Goal: Transaction & Acquisition: Purchase product/service

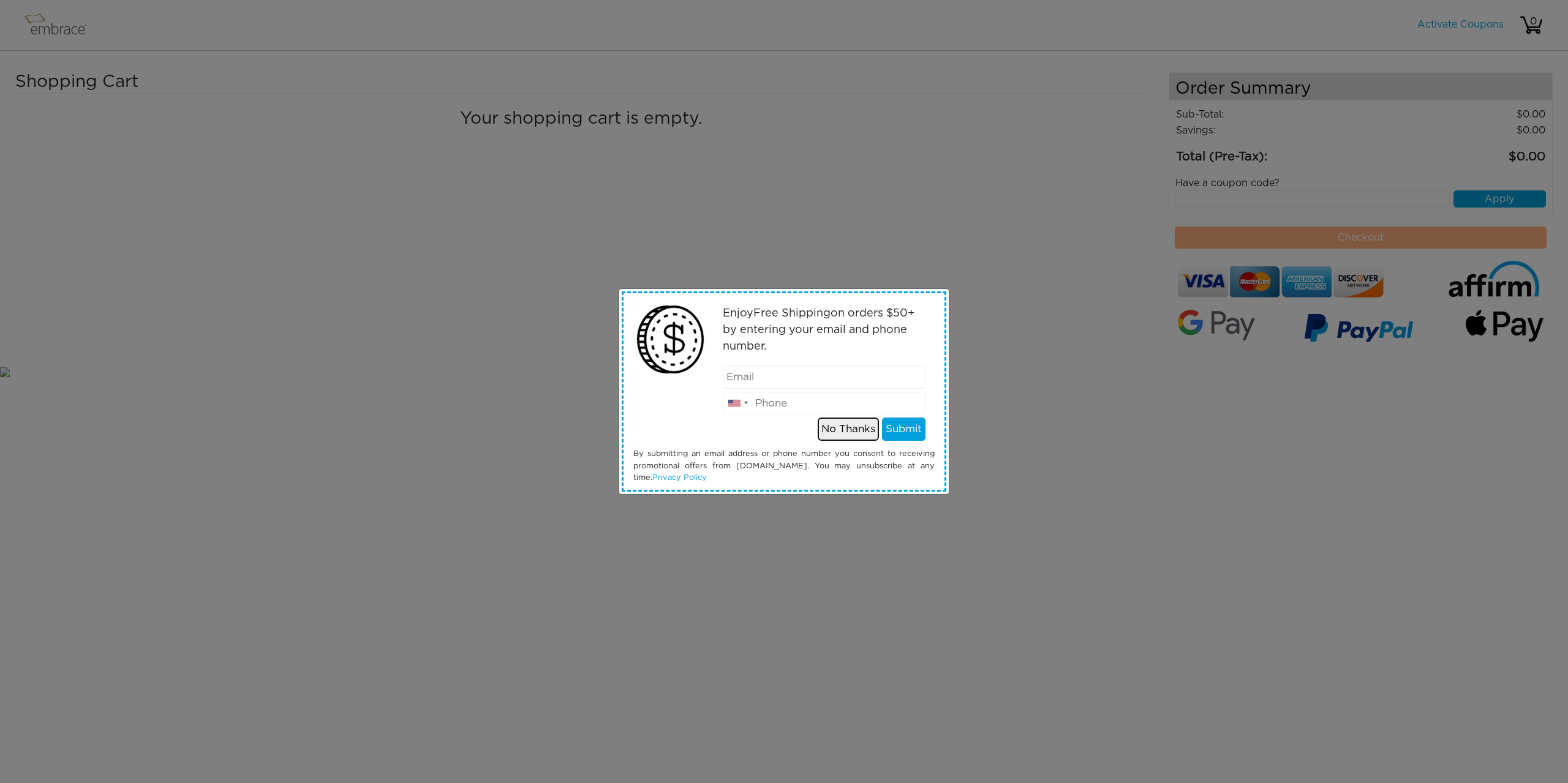
click at [845, 428] on button "No Thanks" at bounding box center [848, 429] width 62 height 23
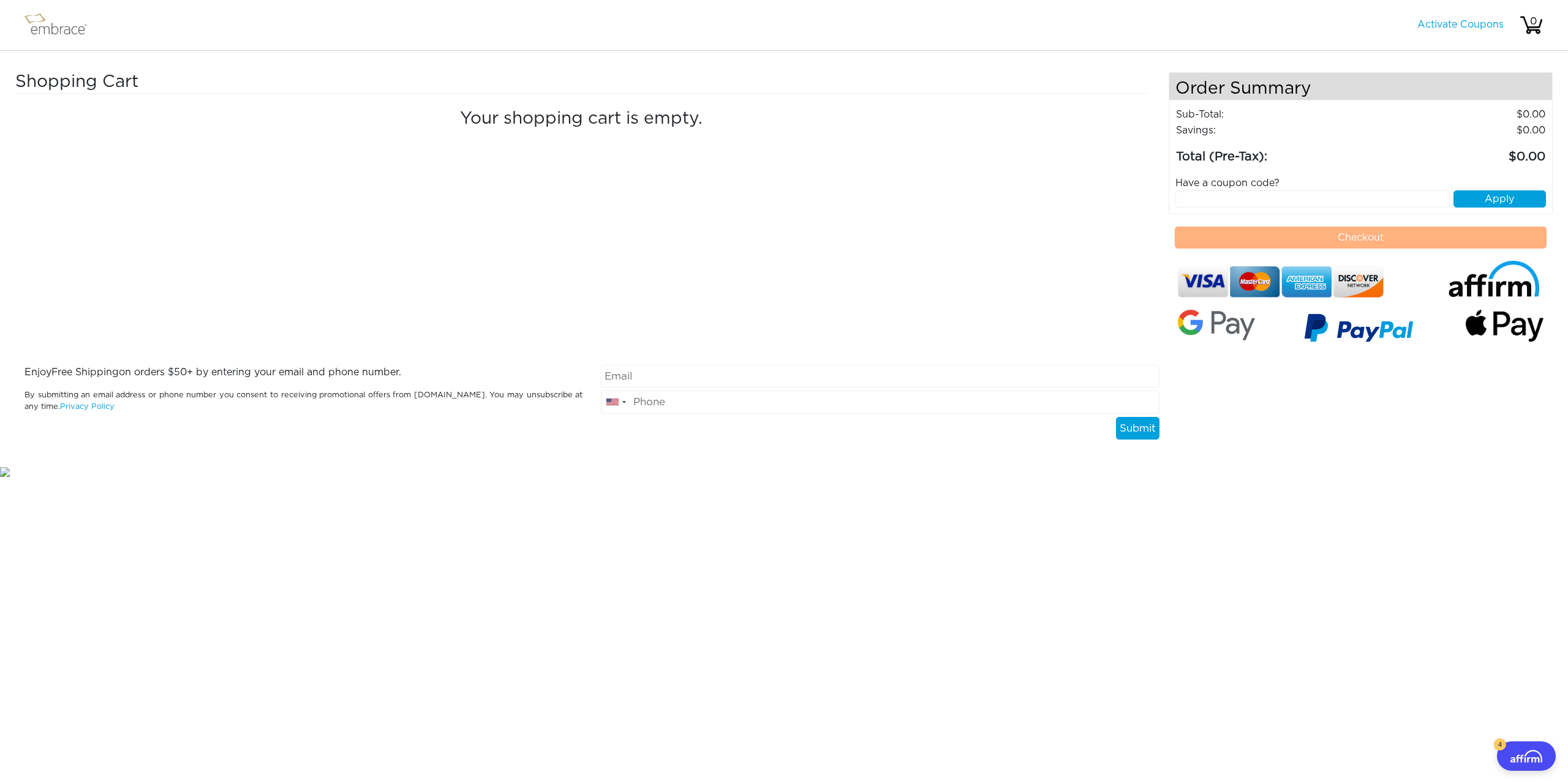
click at [53, 33] on img at bounding box center [61, 25] width 79 height 31
click at [53, 33] on img at bounding box center [61, 25] width 79 height 31
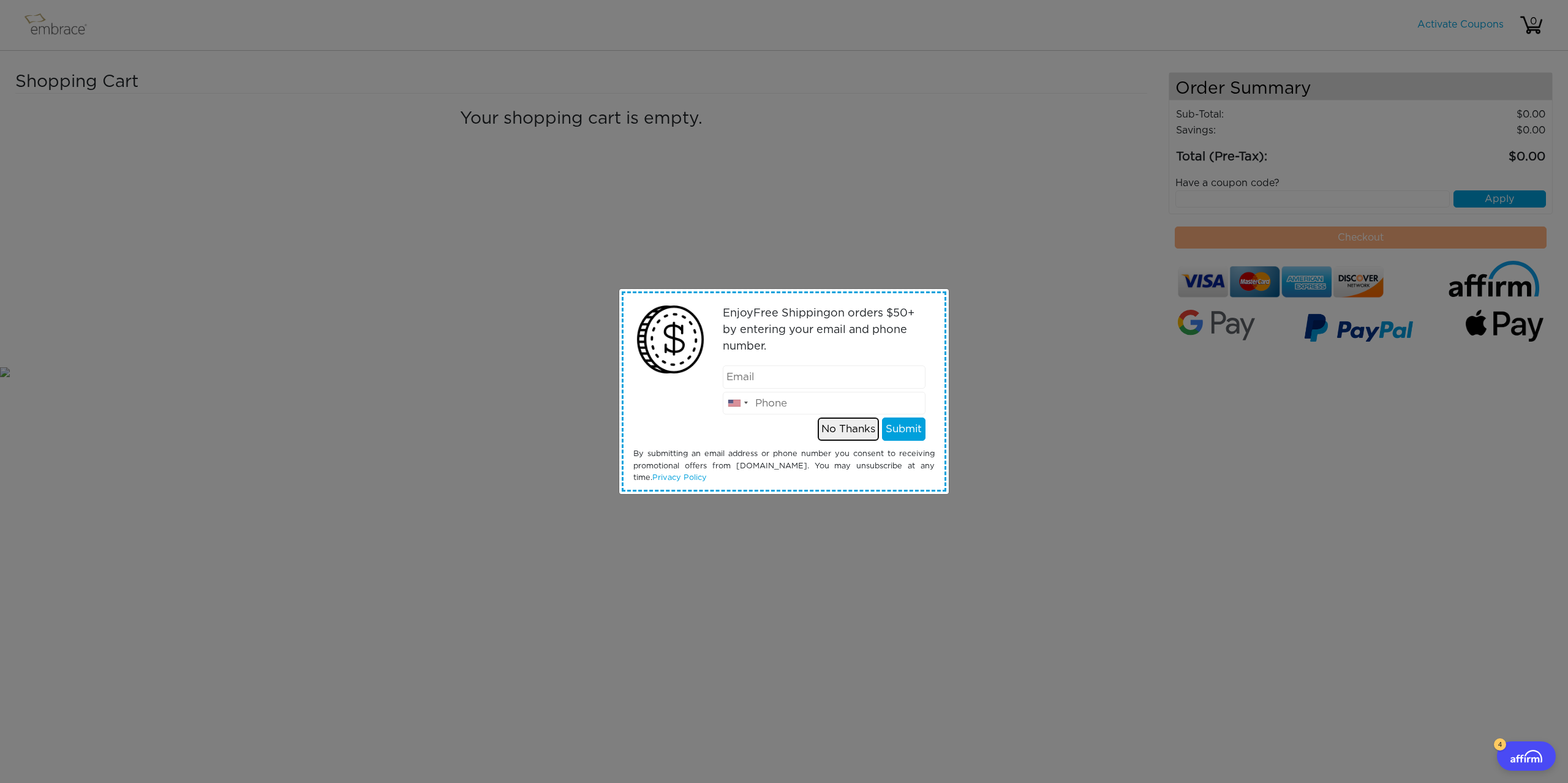
click at [825, 425] on button "No Thanks" at bounding box center [848, 429] width 62 height 23
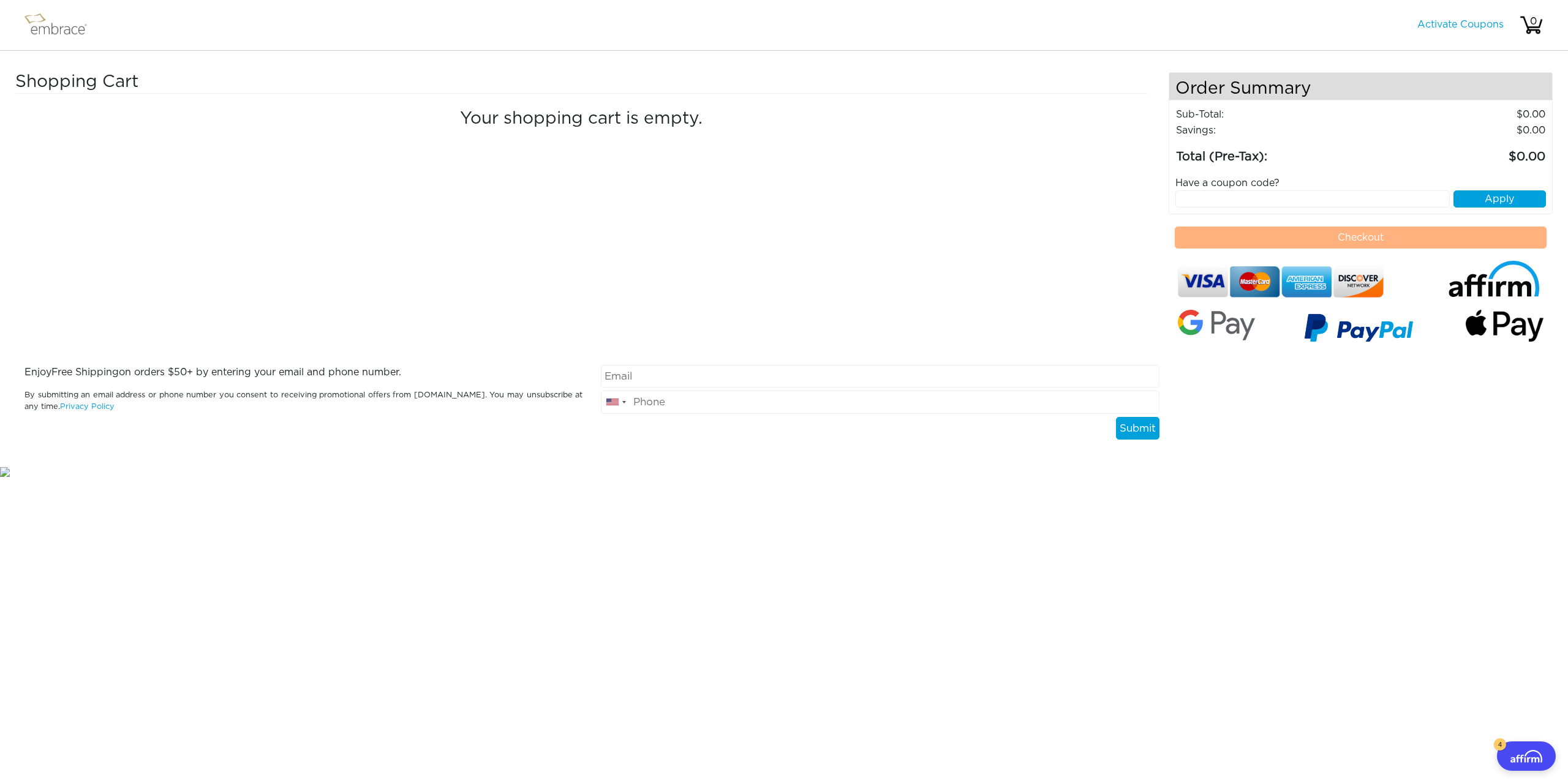
click at [53, 28] on img at bounding box center [61, 25] width 79 height 31
click at [475, 225] on div "Shopping Cart Your shopping cart is empty." at bounding box center [591, 218] width 1153 height 292
click at [132, 33] on nav "Activate Coupons Hello, 0" at bounding box center [784, 26] width 1568 height 51
